Goal: Task Accomplishment & Management: Manage account settings

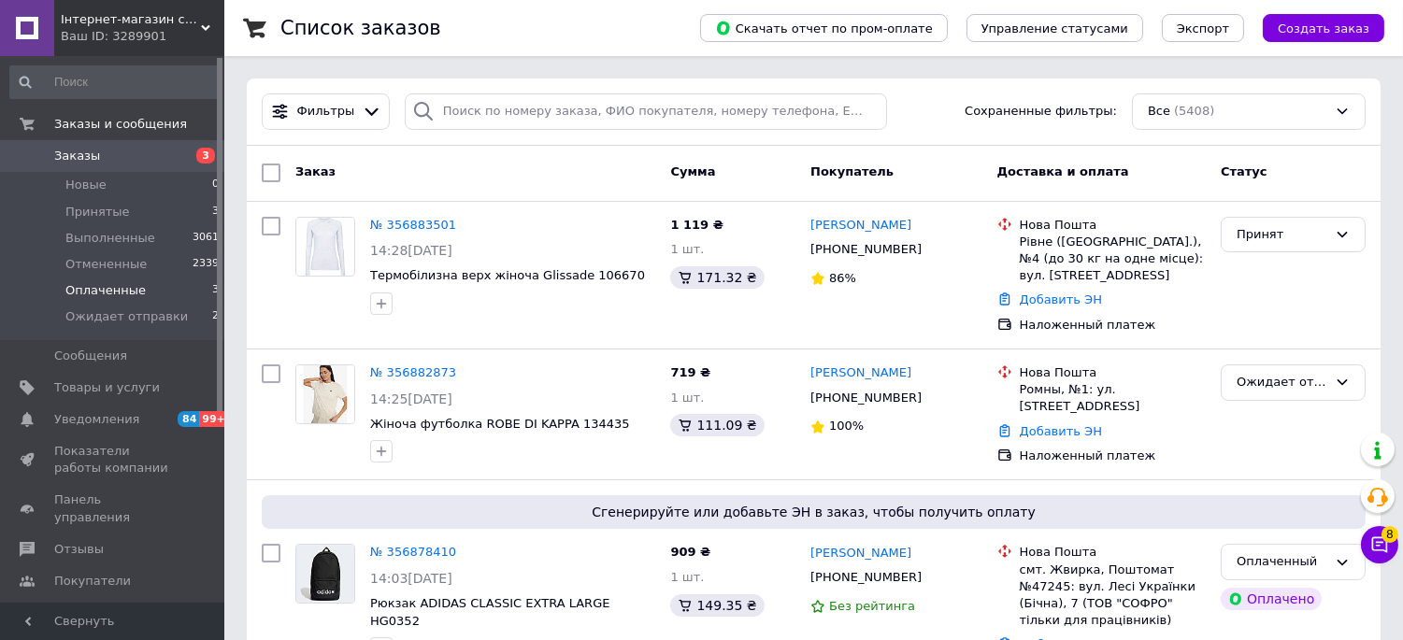
click at [106, 300] on li "Оплаченные 3" at bounding box center [115, 291] width 230 height 26
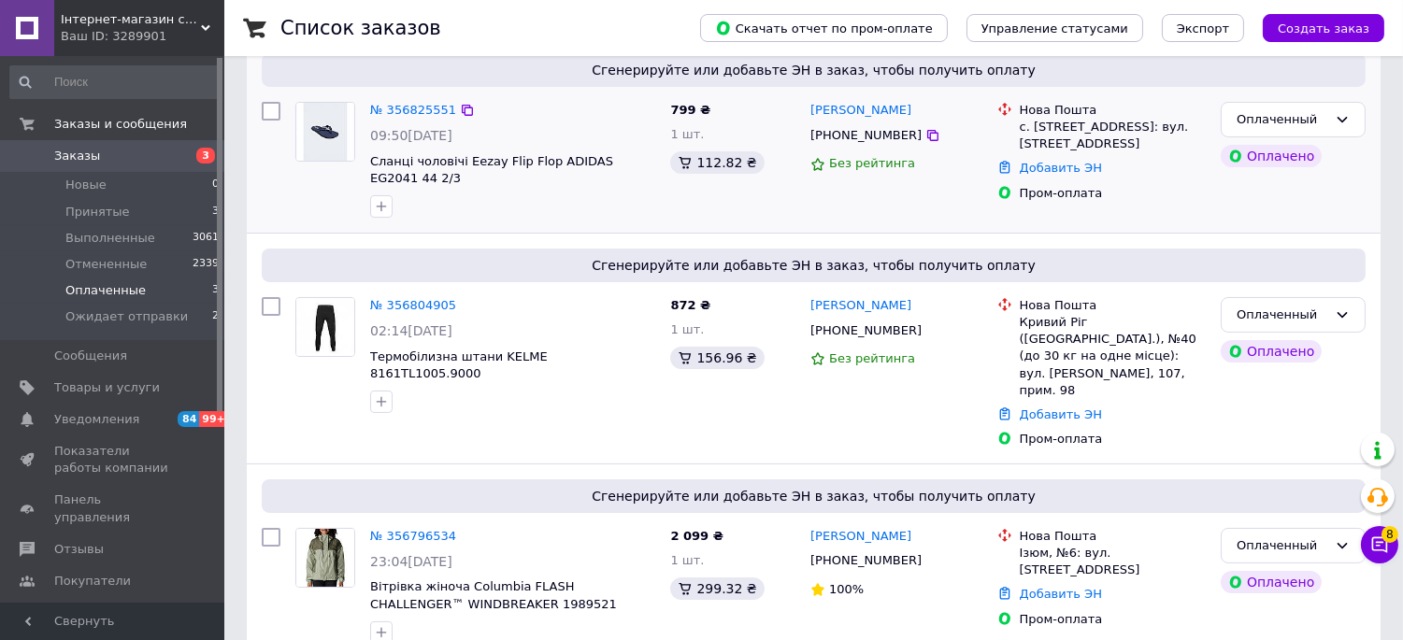
scroll to position [451, 0]
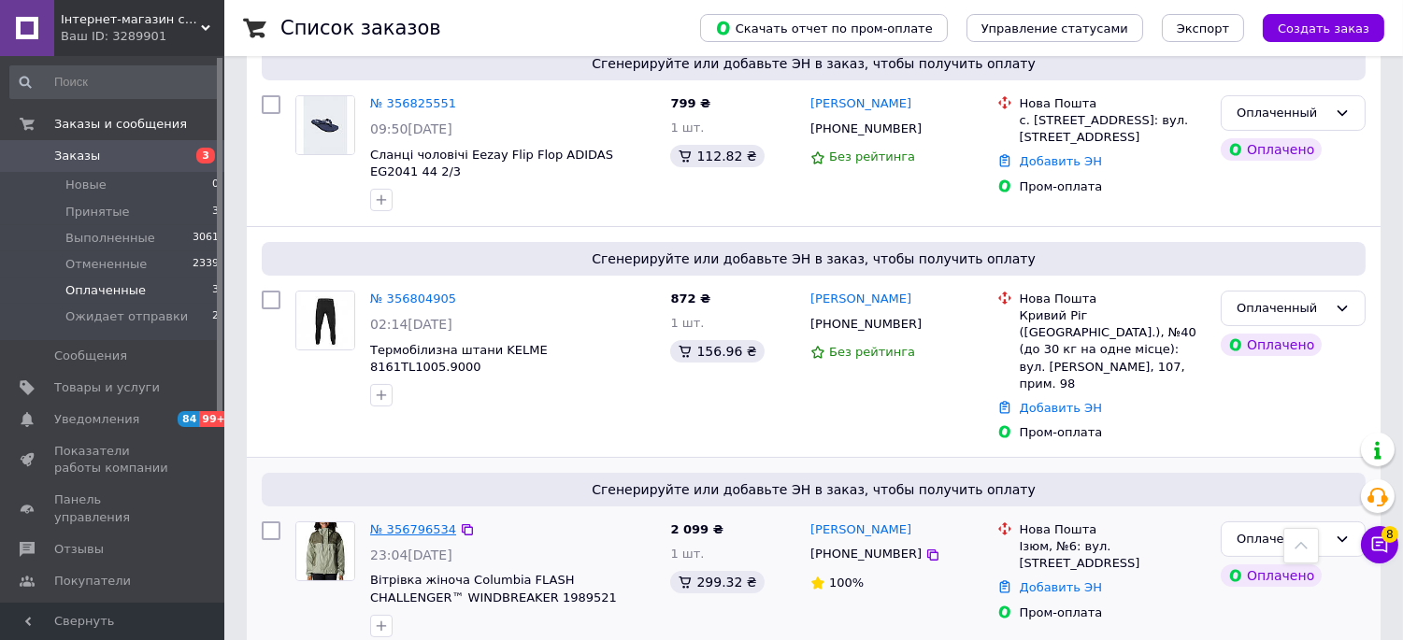
click at [432, 523] on link "№ 356796534" at bounding box center [413, 530] width 86 height 14
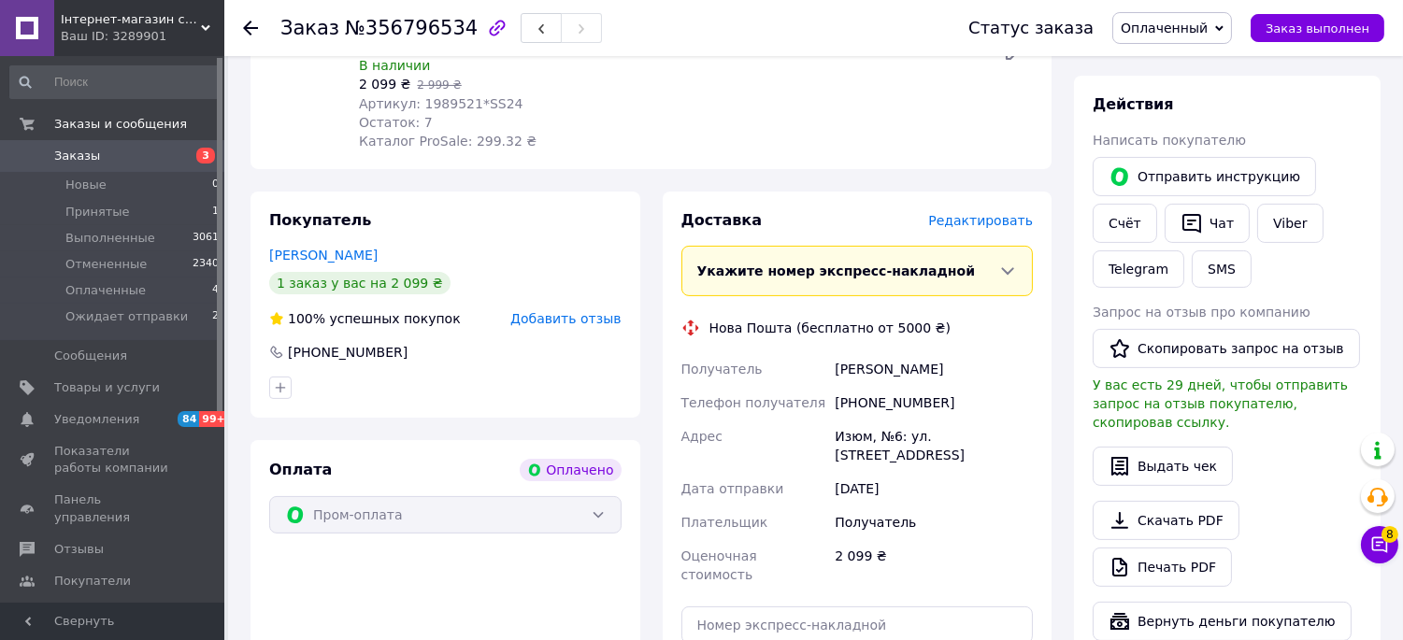
scroll to position [866, 0]
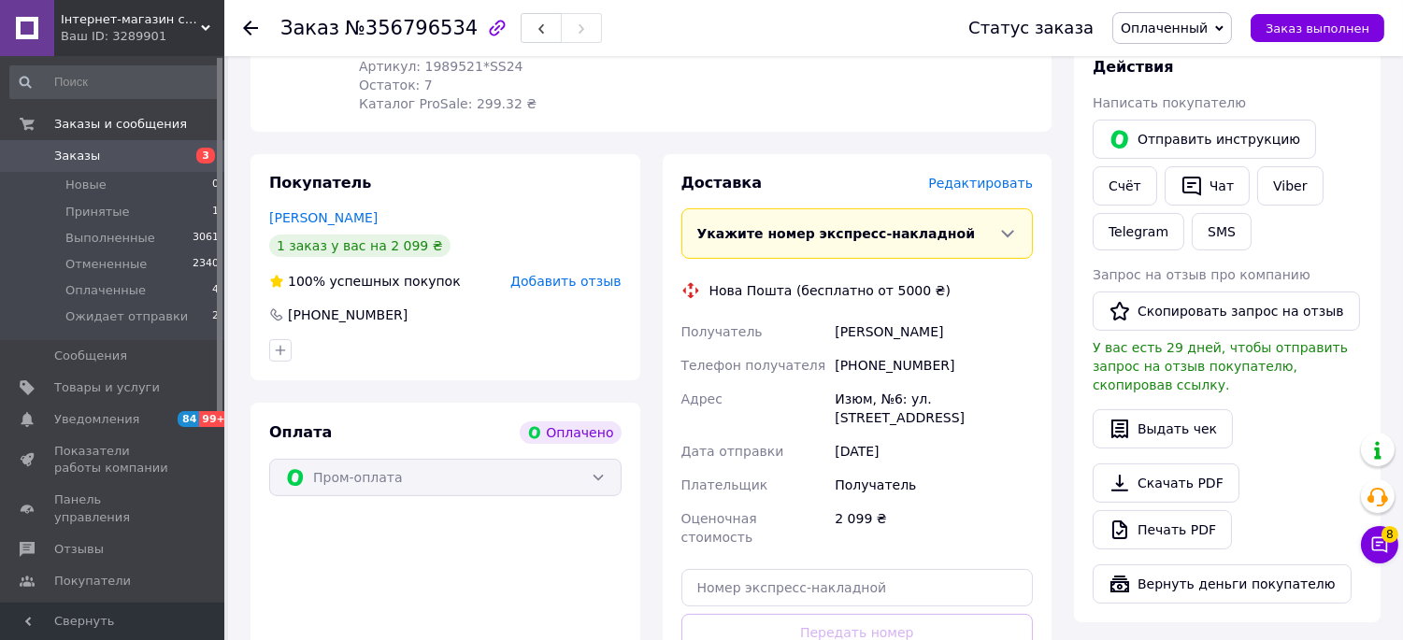
click at [527, 222] on div "[PERSON_NAME]" at bounding box center [445, 218] width 352 height 19
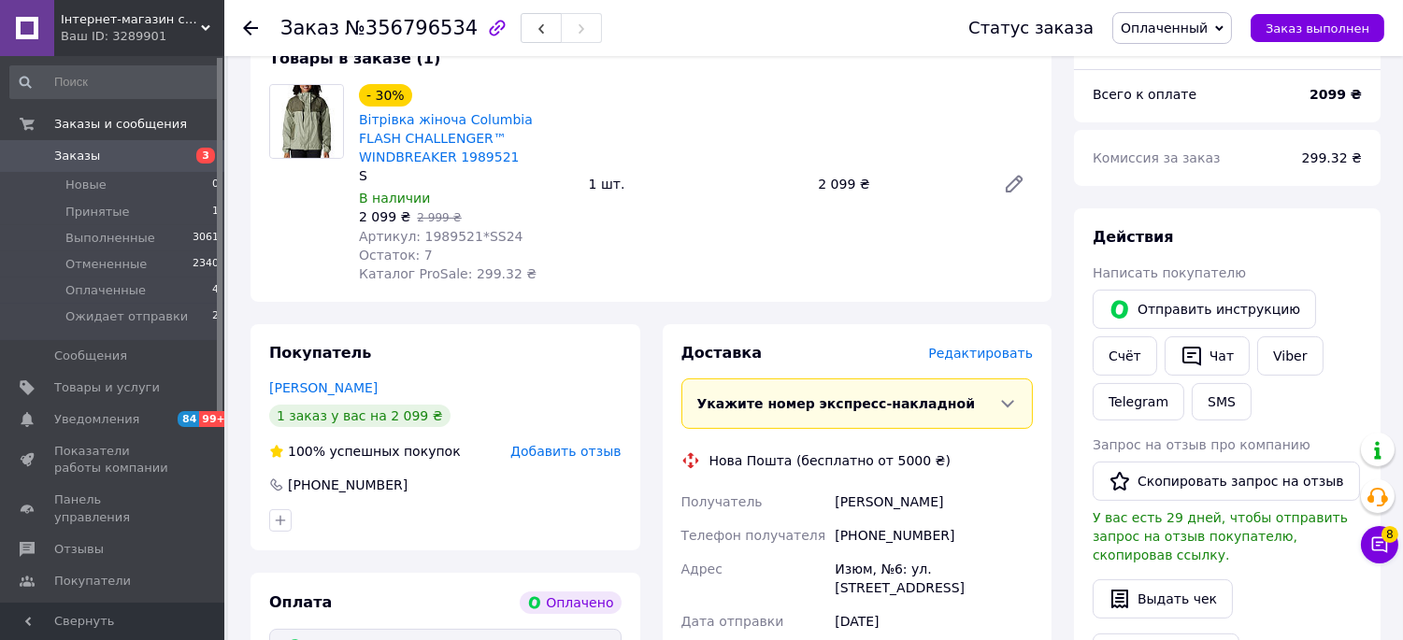
scroll to position [974, 0]
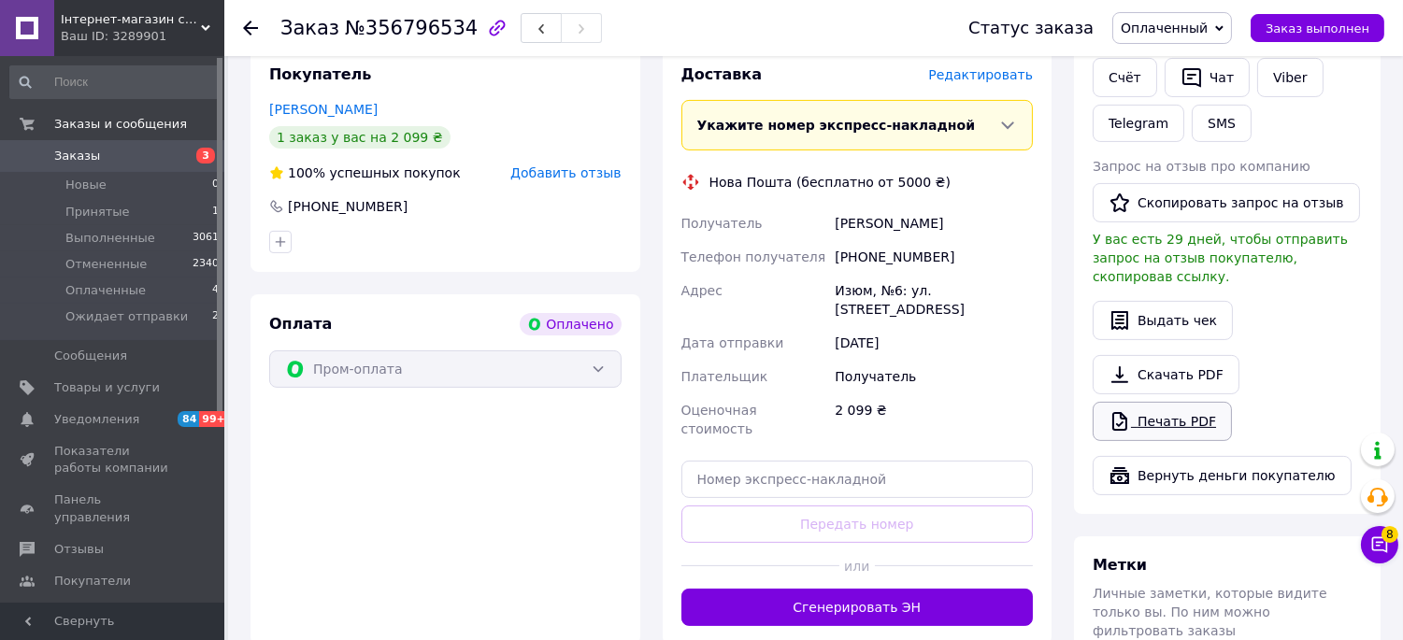
click at [1126, 414] on icon at bounding box center [1120, 421] width 22 height 22
click at [400, 44] on div "Заказ №356796534" at bounding box center [606, 28] width 651 height 56
click at [402, 31] on span "№356796534" at bounding box center [411, 28] width 133 height 22
copy span "356796534"
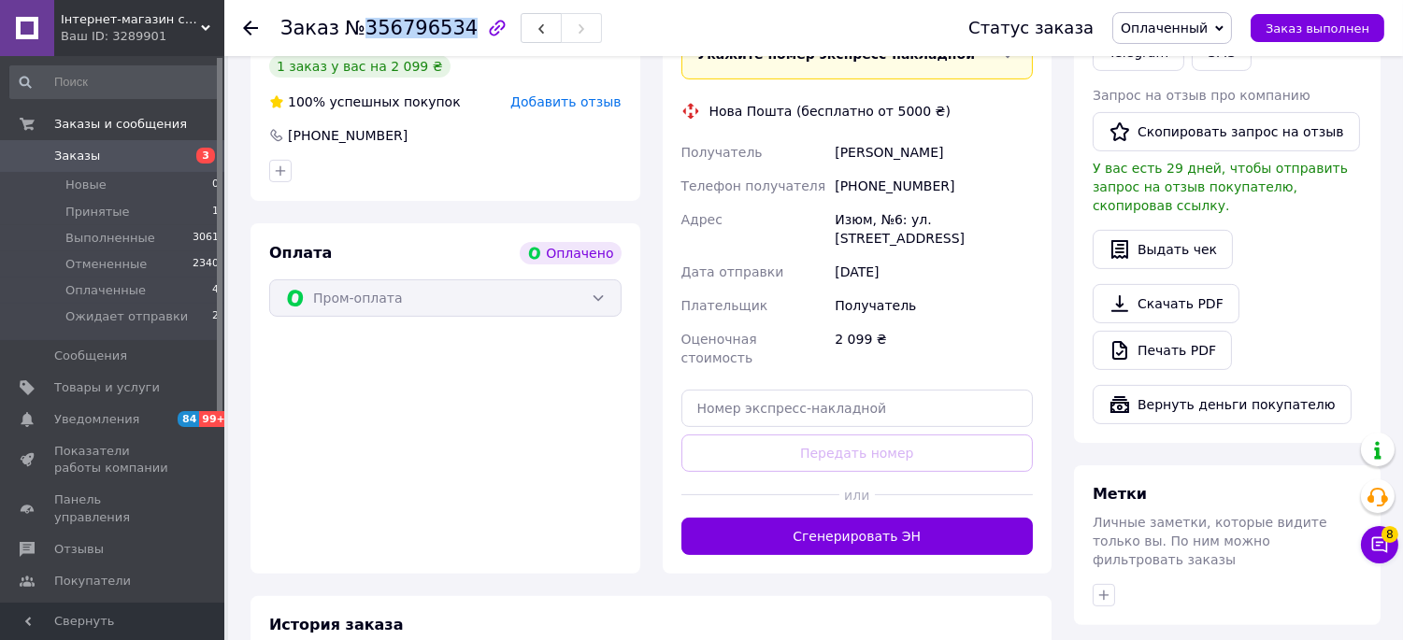
scroll to position [1078, 0]
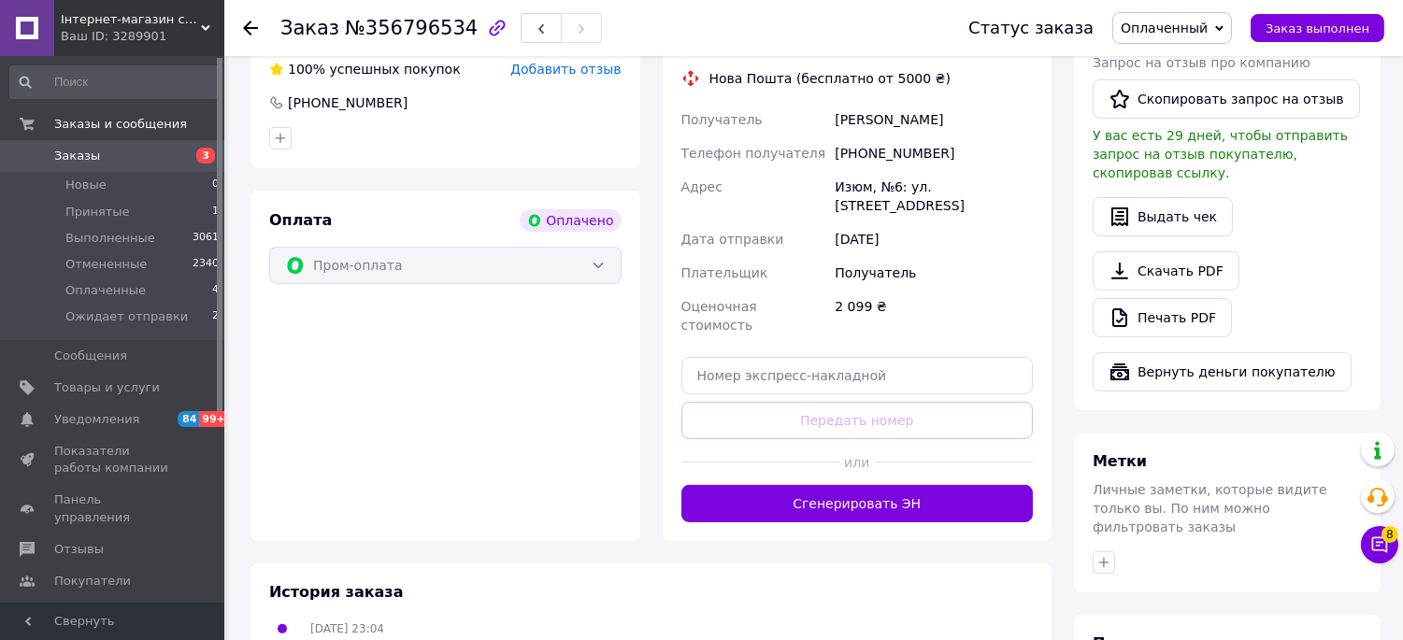
click at [782, 318] on div "Доставка Редактировать Укажите номер экспресс-накладной Обязательно введите ном…" at bounding box center [858, 242] width 352 height 563
click at [782, 357] on input "text" at bounding box center [858, 375] width 352 height 37
paste input "20451225238797"
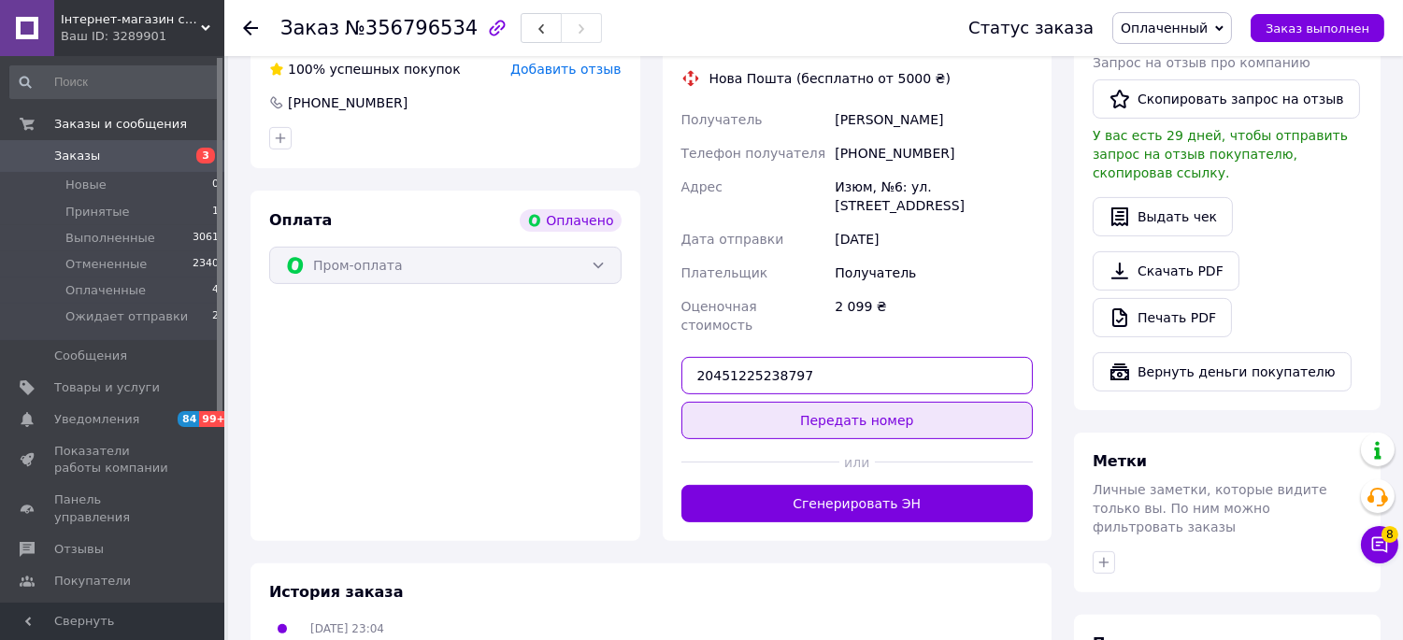
type input "20451225238797"
click at [792, 402] on button "Передать номер" at bounding box center [858, 420] width 352 height 37
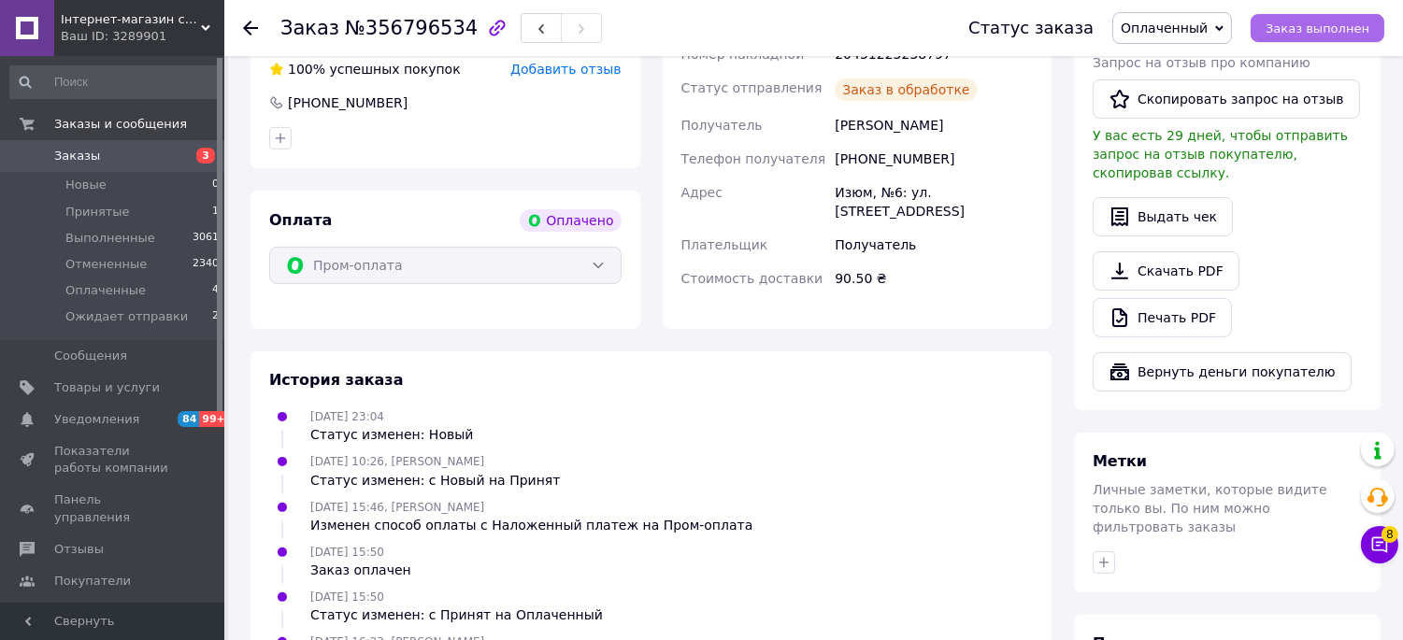
click at [1296, 30] on span "Заказ выполнен" at bounding box center [1318, 29] width 104 height 14
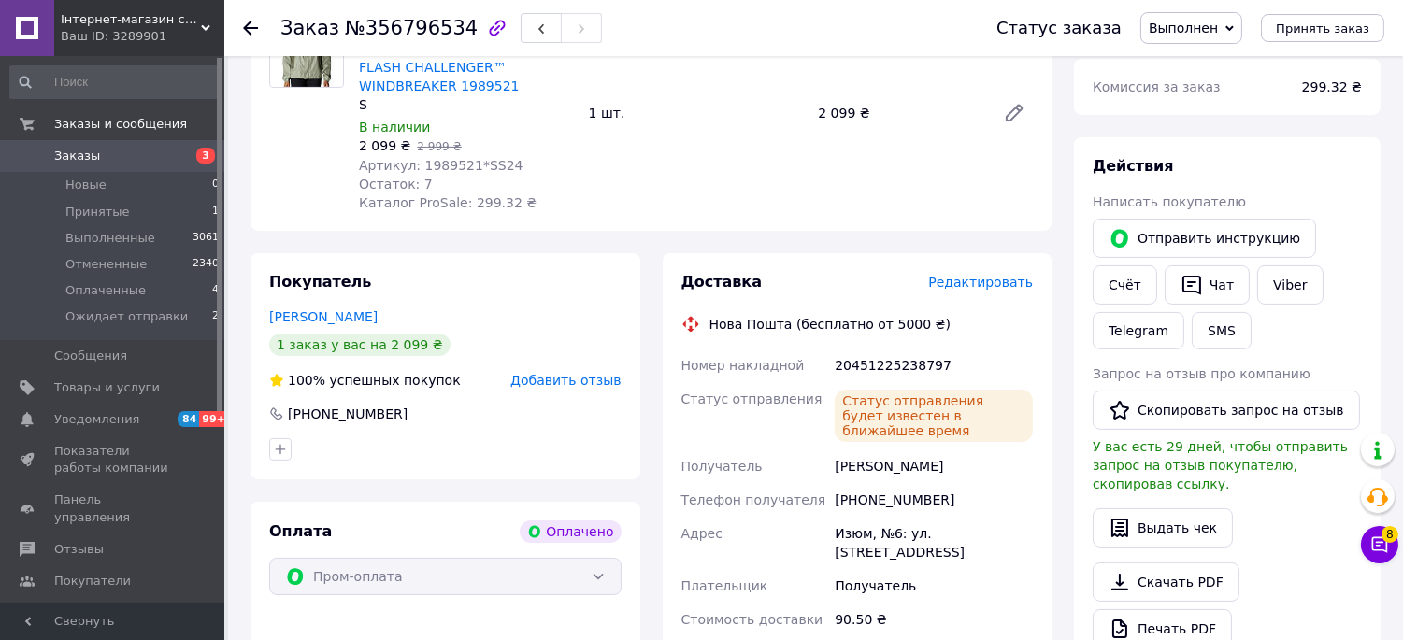
scroll to position [454, 0]
